Goal: Information Seeking & Learning: Learn about a topic

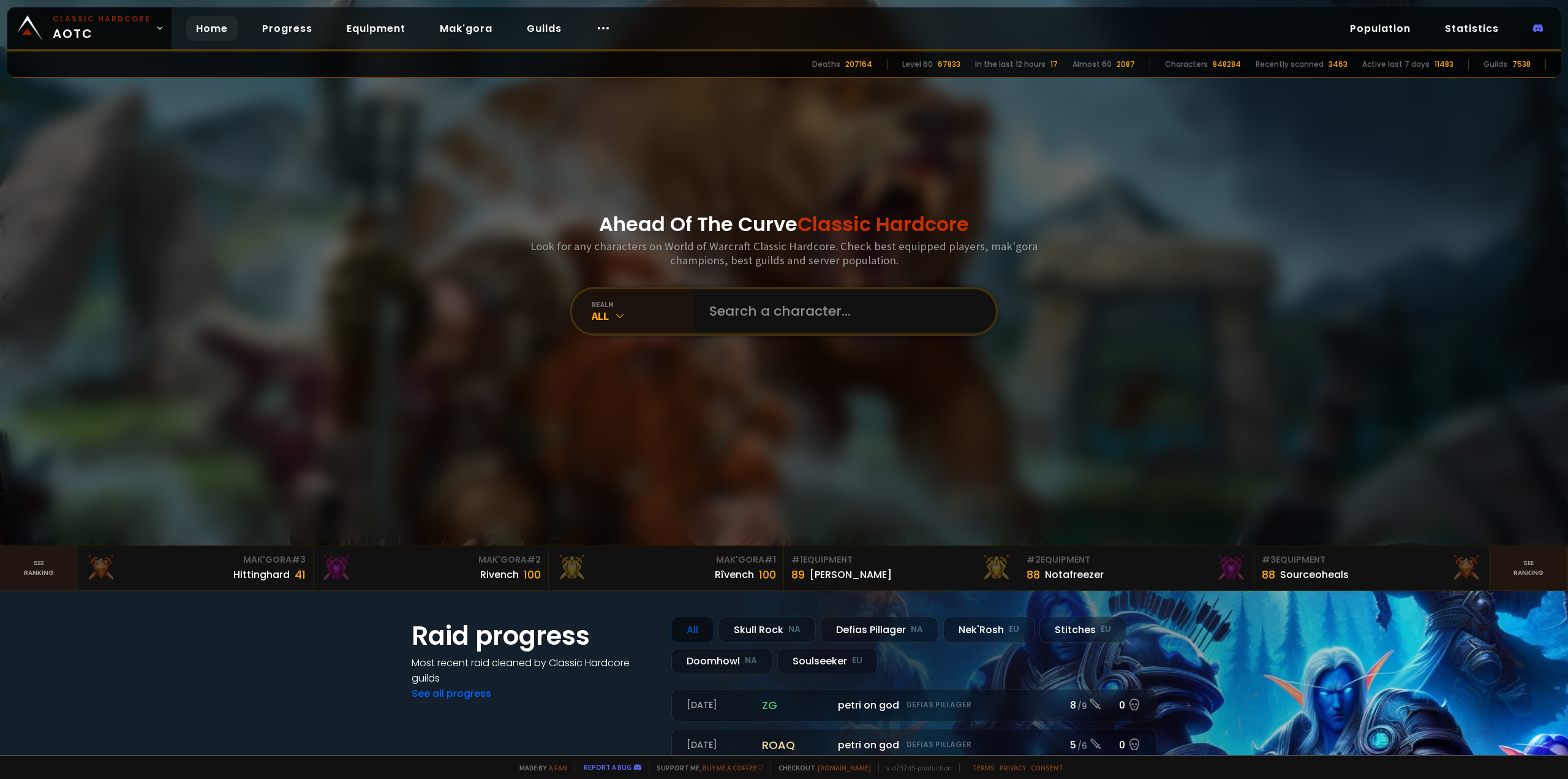
click at [1213, 626] on section "Raid progress Most recent raid cleaned by Classic Hardcore guilds See all progr…" at bounding box center [784, 788] width 1568 height 396
click at [891, 570] on div "89 [PERSON_NAME]" at bounding box center [901, 574] width 220 height 16
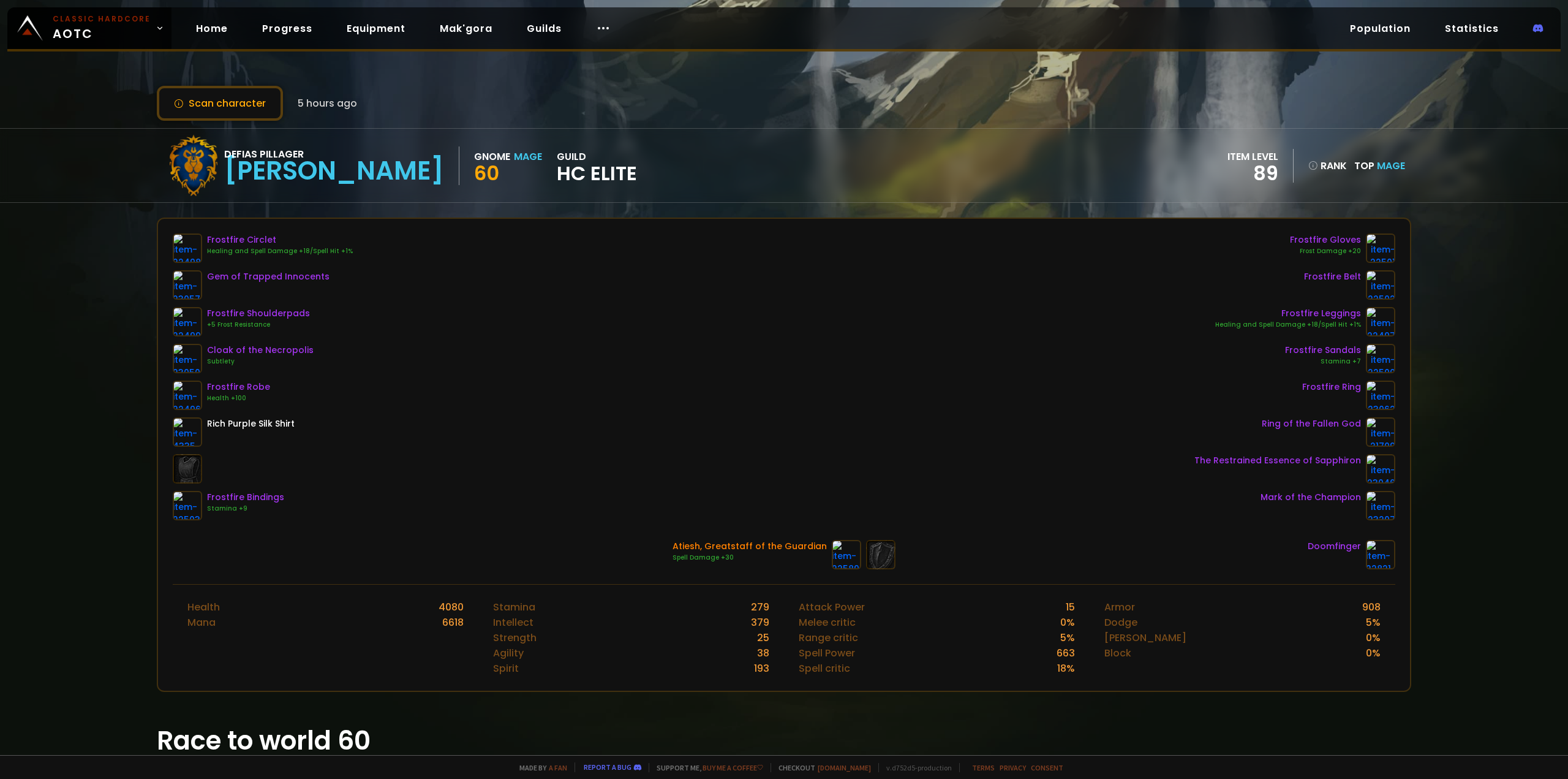
click at [256, 247] on div "Healing and Spell Damage +18/Spell Hit +1%" at bounding box center [280, 252] width 146 height 10
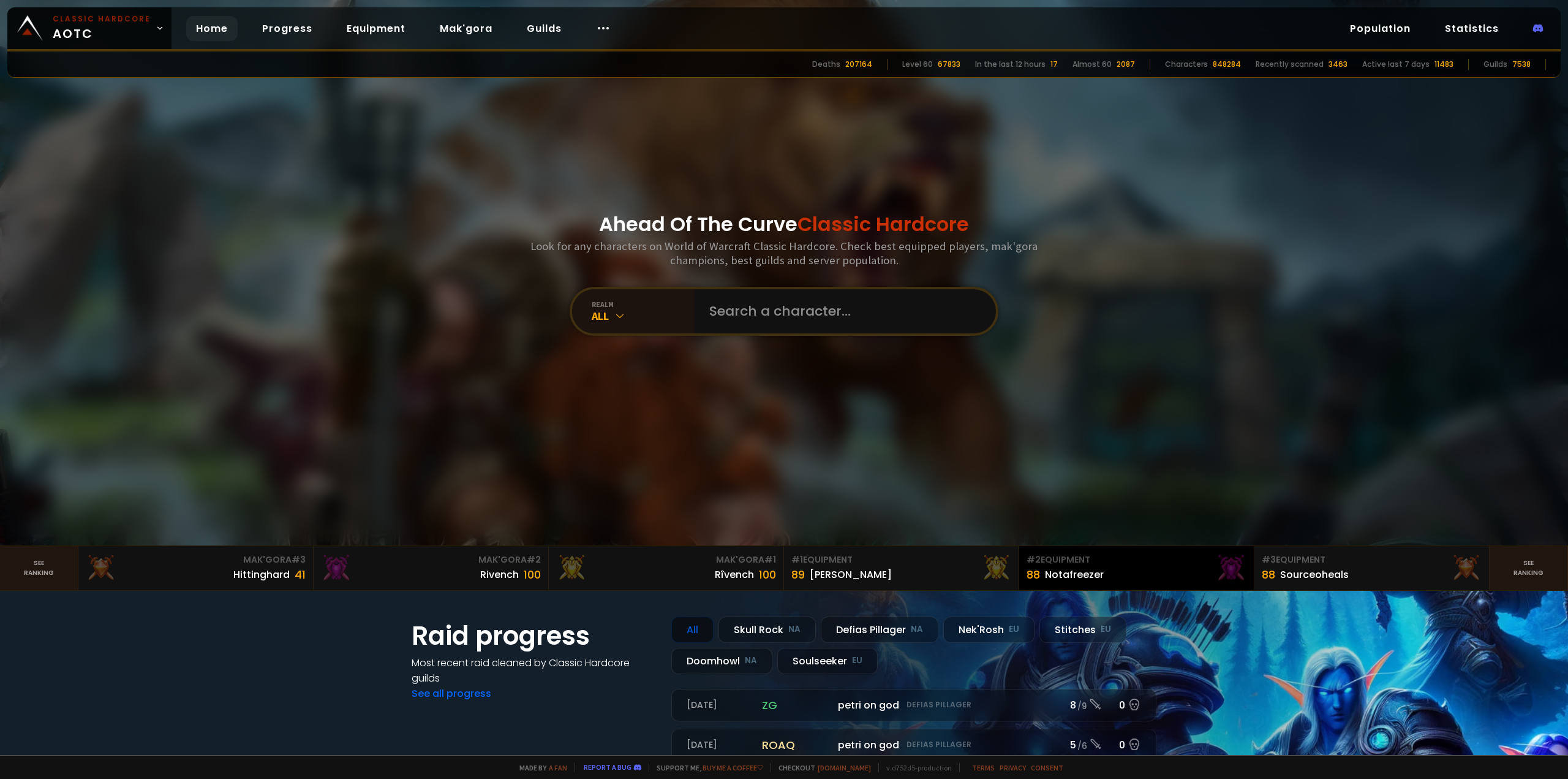
click at [1111, 569] on div "88 Notafreezer" at bounding box center [1136, 574] width 220 height 16
click at [1329, 569] on div "Sourceoheals" at bounding box center [1314, 574] width 68 height 15
click at [921, 582] on div "89 [PERSON_NAME]" at bounding box center [901, 574] width 220 height 16
click at [1132, 576] on div "88 Notafreezer" at bounding box center [1136, 574] width 220 height 16
click at [1514, 566] on link "See ranking" at bounding box center [1529, 568] width 78 height 44
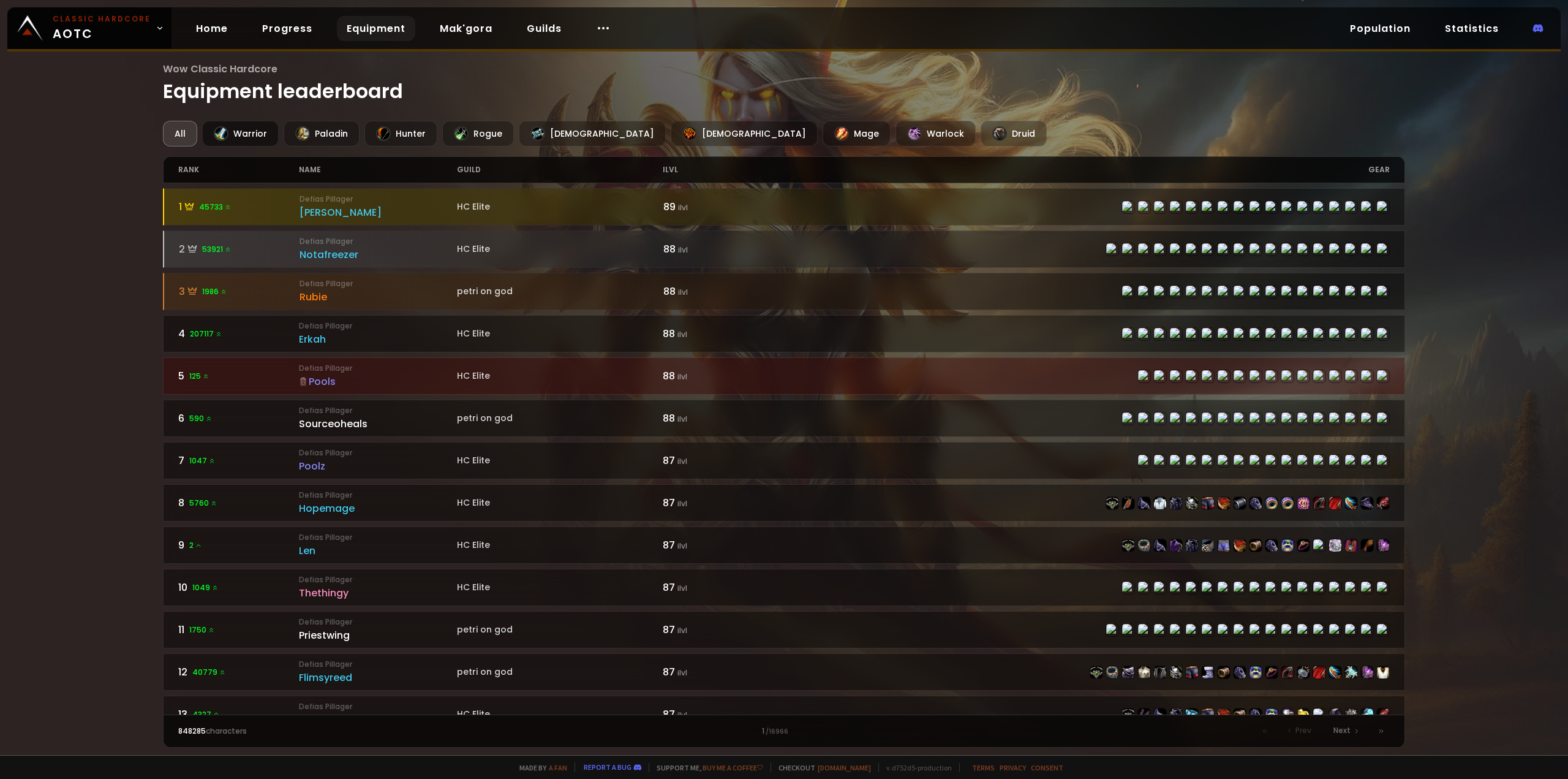
click at [269, 131] on div "Warrior" at bounding box center [240, 133] width 76 height 26
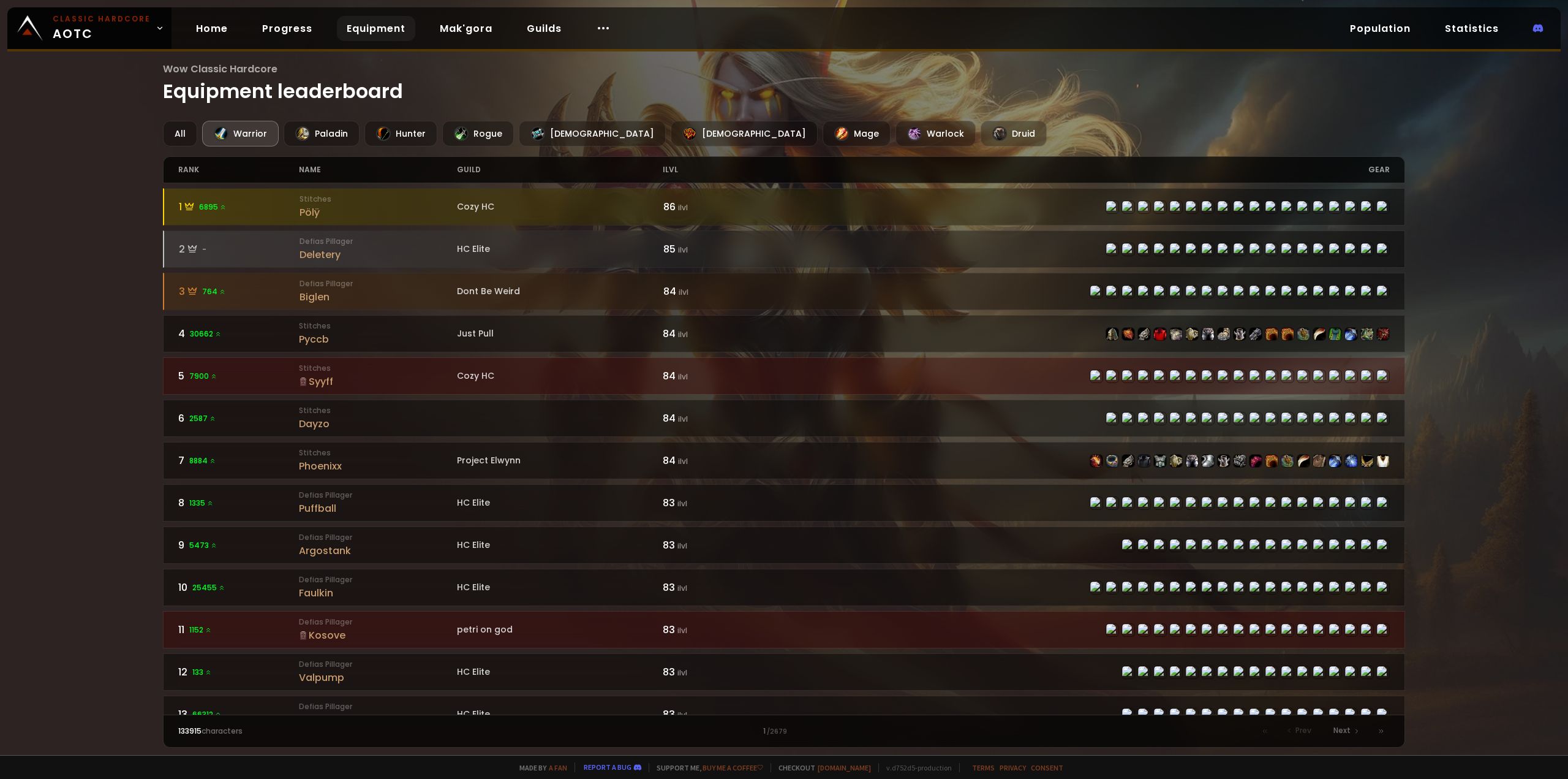
click at [269, 131] on div "Warrior" at bounding box center [240, 133] width 76 height 26
click at [308, 133] on div "Paladin" at bounding box center [321, 133] width 76 height 26
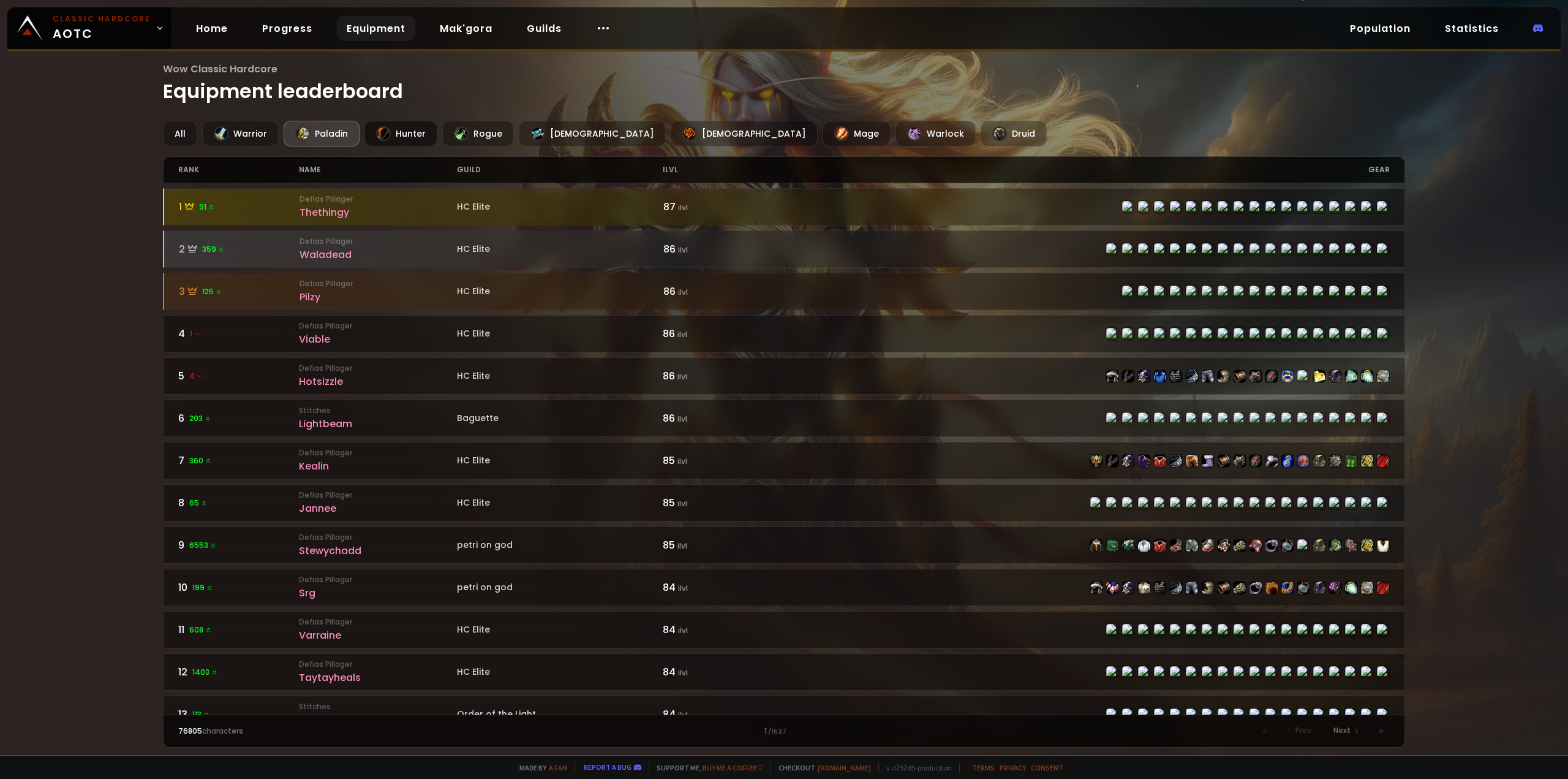
click at [420, 135] on div "Hunter" at bounding box center [401, 133] width 73 height 26
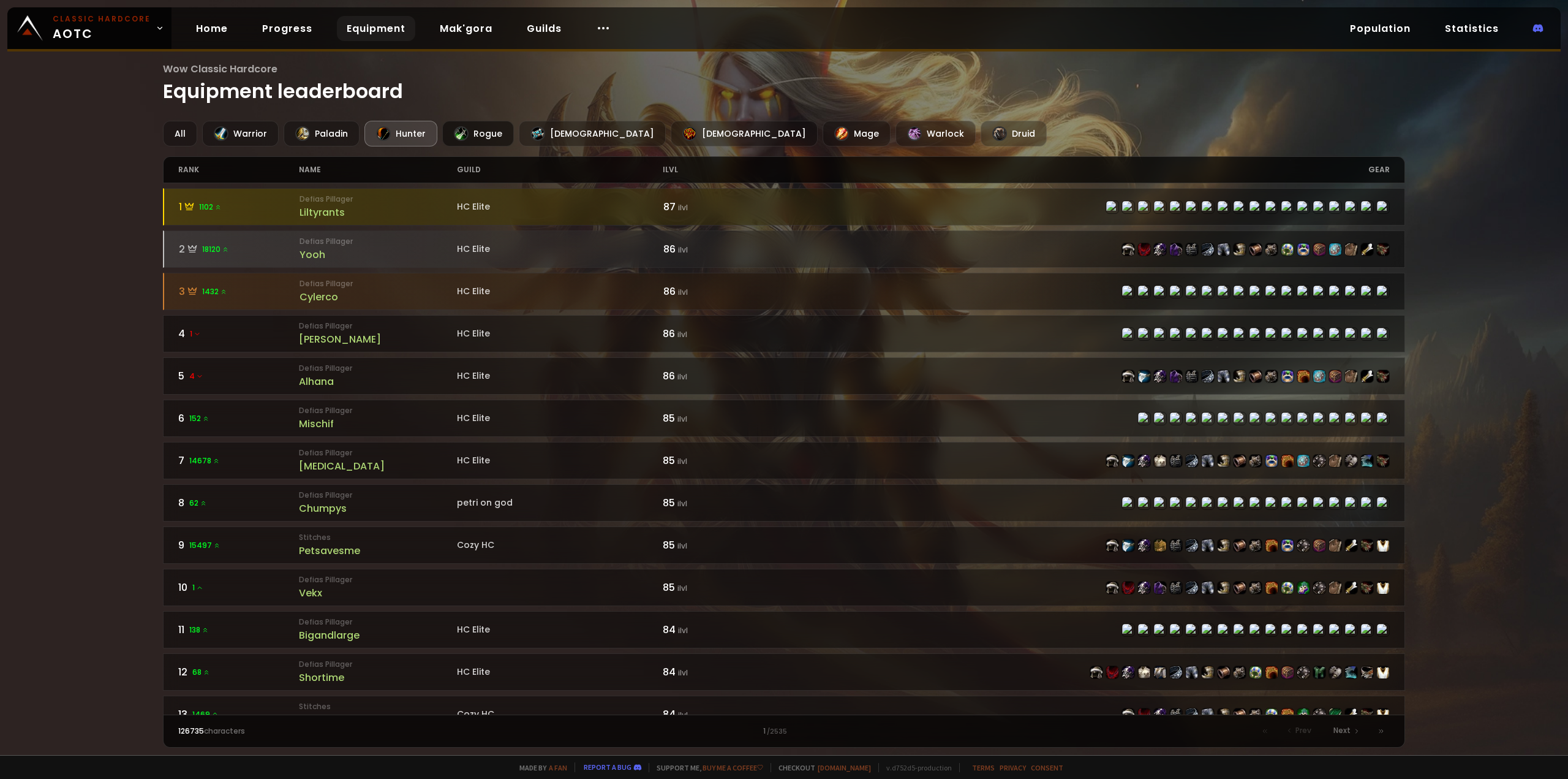
click at [474, 139] on div "Rogue" at bounding box center [478, 133] width 72 height 26
